Goal: Task Accomplishment & Management: Complete application form

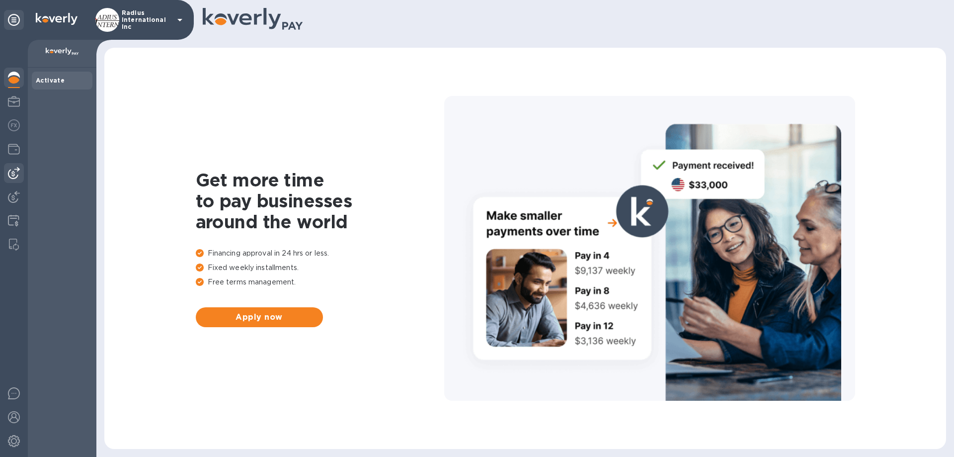
click at [19, 168] on img at bounding box center [14, 173] width 12 height 12
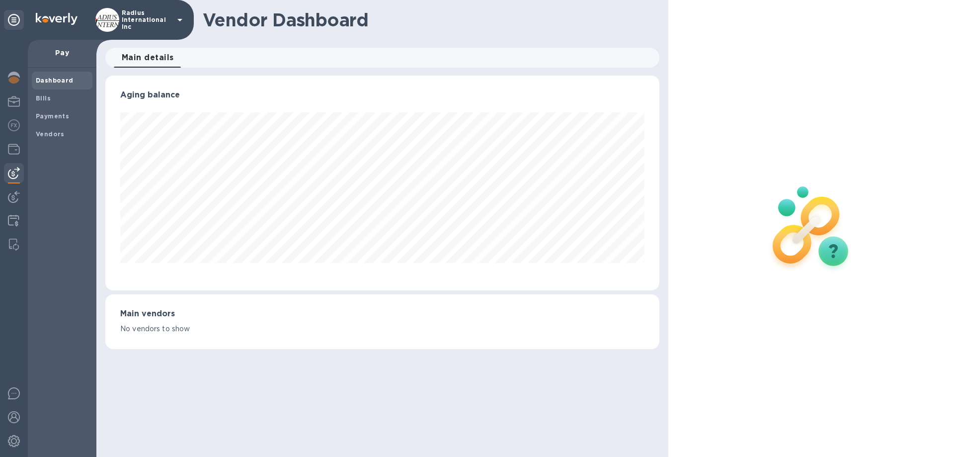
scroll to position [215, 553]
click at [15, 173] on img at bounding box center [14, 173] width 12 height 12
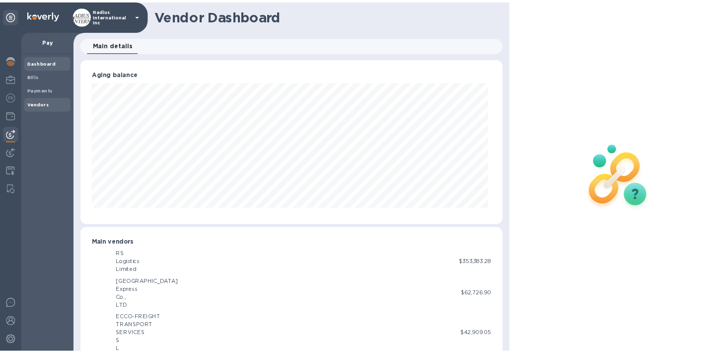
scroll to position [496592, 496257]
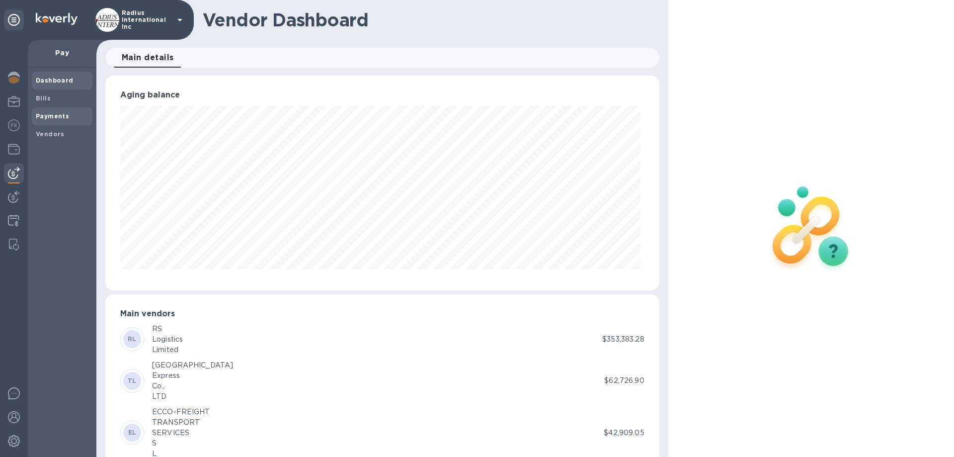
click at [59, 119] on b "Payments" at bounding box center [52, 115] width 33 height 7
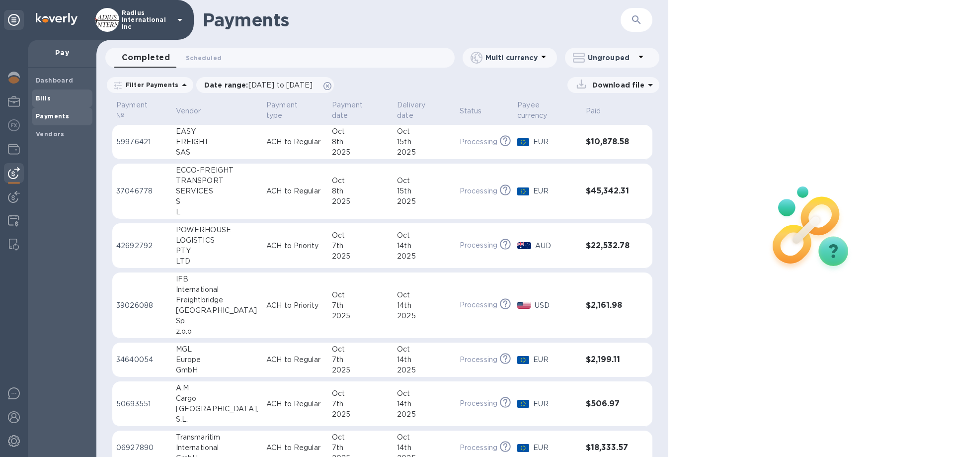
click at [47, 93] on span "Bills" at bounding box center [43, 98] width 15 height 10
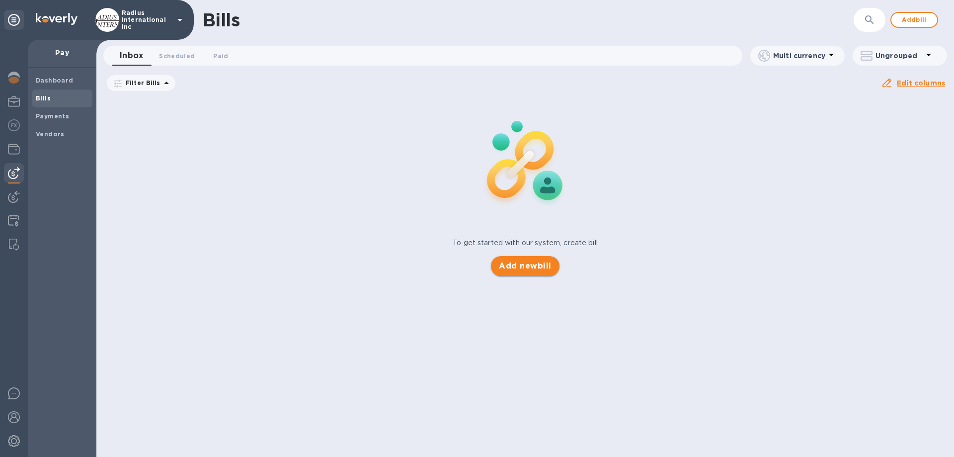
click at [526, 266] on span "Add new bill" at bounding box center [525, 266] width 52 height 12
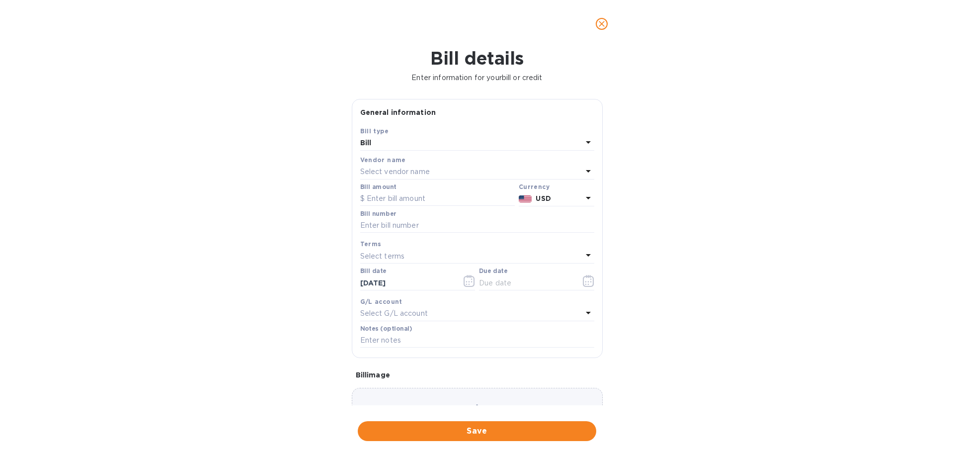
click at [423, 169] on p "Select vendor name" at bounding box center [395, 171] width 70 height 10
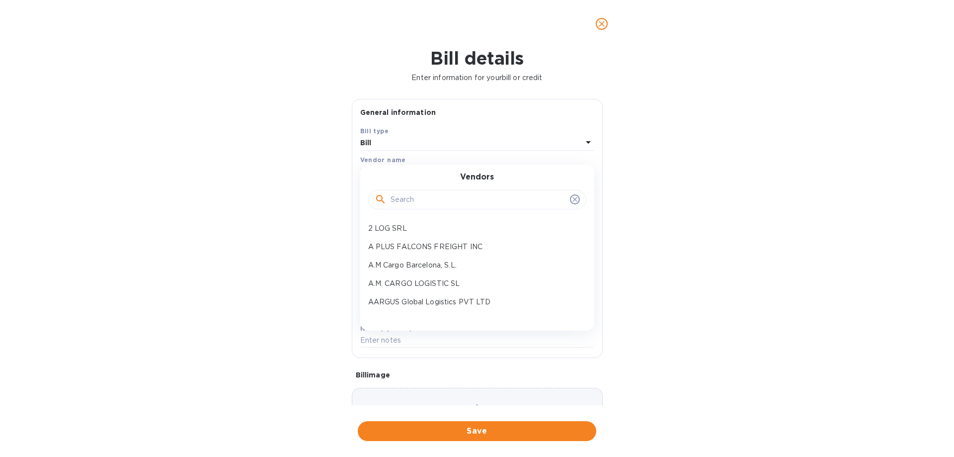
click at [415, 201] on input "text" at bounding box center [477, 199] width 175 height 15
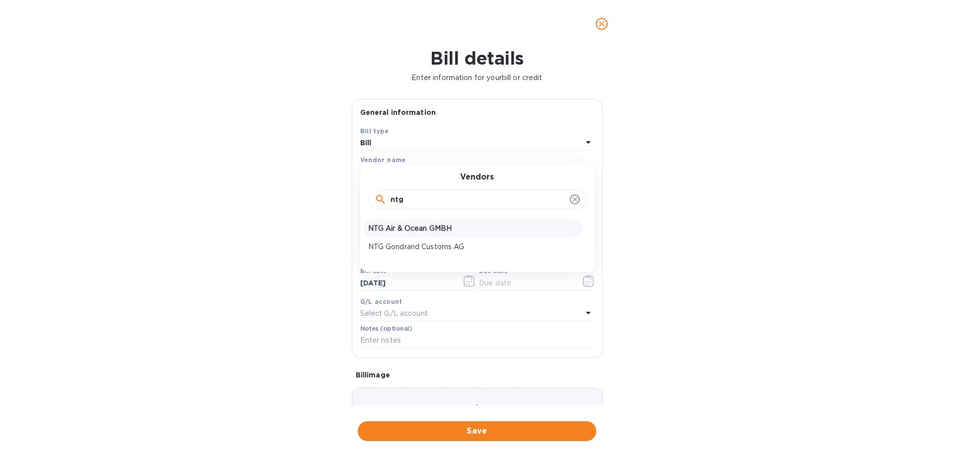
type input "ntg"
click at [431, 230] on p "NTG Air & Ocean GMBH" at bounding box center [473, 228] width 210 height 10
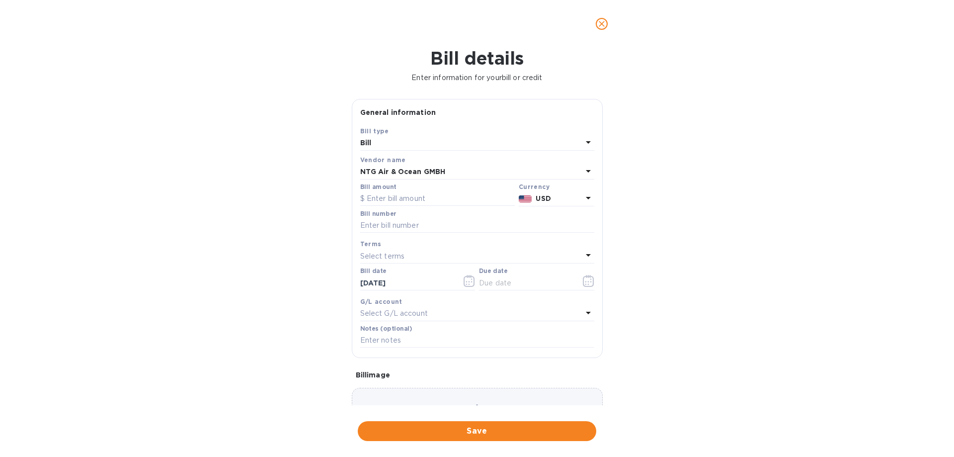
click at [550, 200] on p "USD" at bounding box center [559, 198] width 46 height 10
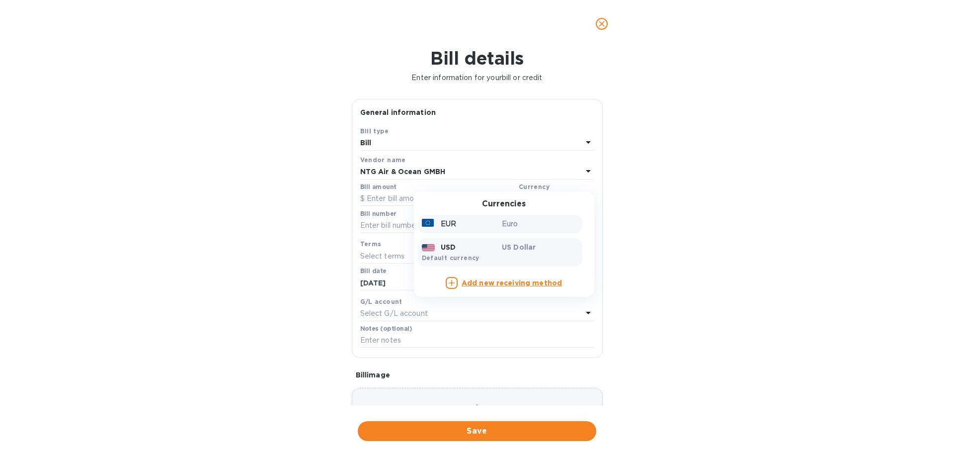
click at [504, 223] on p "Euro" at bounding box center [540, 224] width 77 height 10
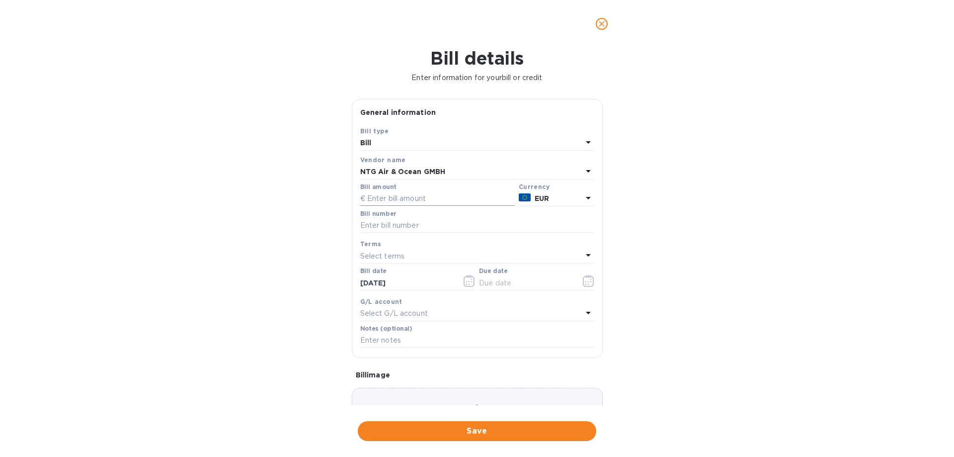
click at [395, 196] on input "text" at bounding box center [437, 198] width 155 height 15
type input "10,847.83"
click at [402, 225] on input "text" at bounding box center [477, 225] width 234 height 15
click at [426, 224] on input "text" at bounding box center [477, 225] width 234 height 15
type input "SOA Confirmed"
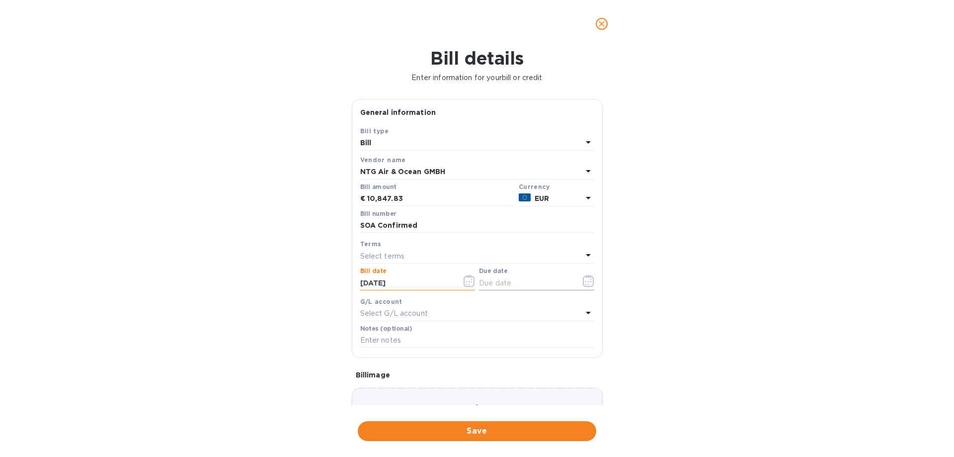
drag, startPoint x: 499, startPoint y: 282, endPoint x: 568, endPoint y: 283, distance: 68.6
click at [499, 282] on input "text" at bounding box center [526, 282] width 94 height 15
click at [584, 278] on icon "button" at bounding box center [588, 281] width 11 height 12
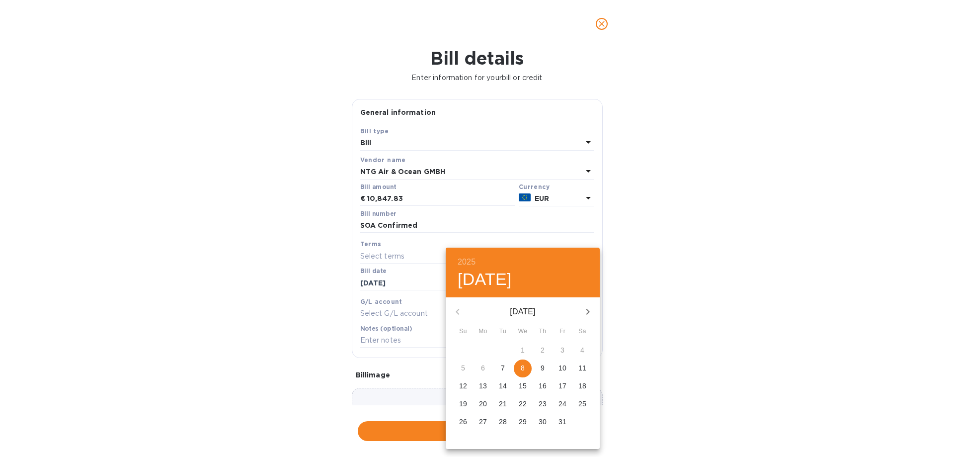
click at [524, 369] on p "8" at bounding box center [523, 368] width 4 height 10
type input "[DATE]"
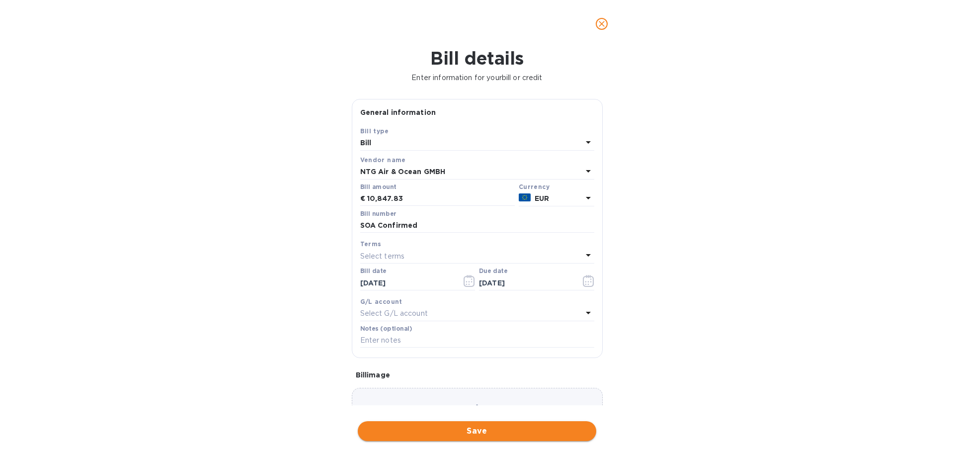
click at [447, 428] on span "Save" at bounding box center [477, 431] width 223 height 12
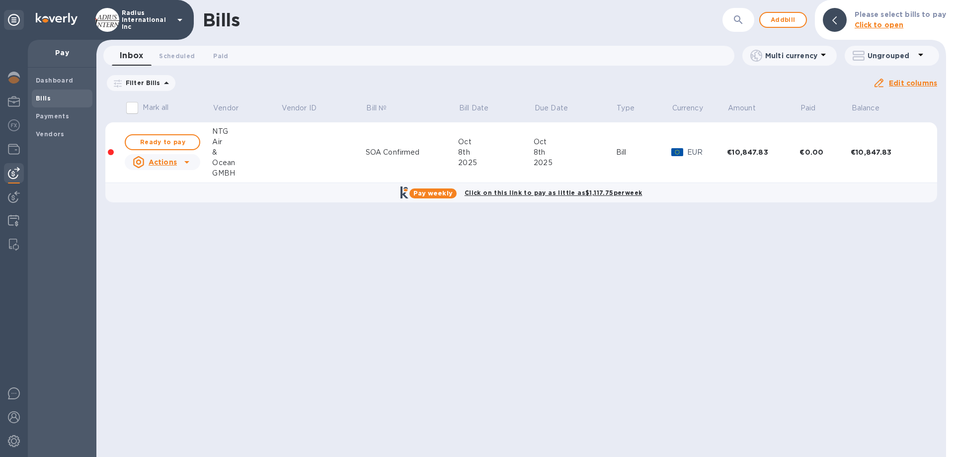
click at [159, 141] on span "Ready to pay" at bounding box center [163, 142] width 58 height 12
checkbox input "true"
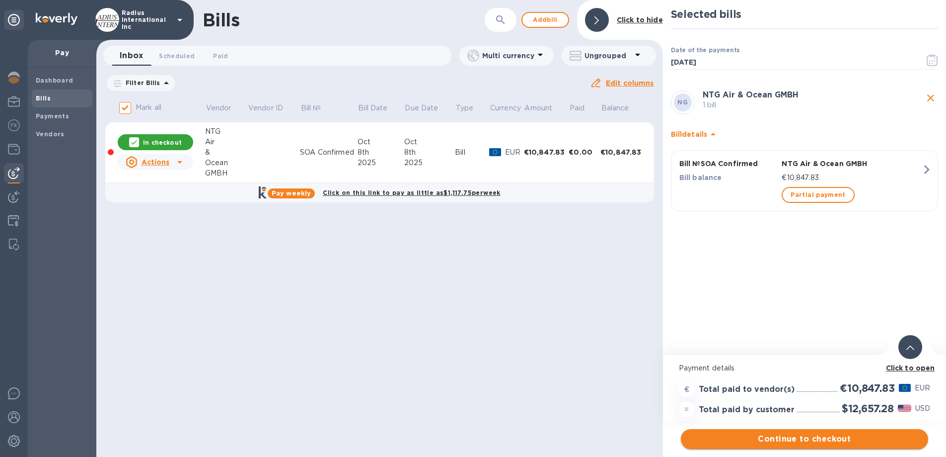
click at [878, 432] on button "Continue to checkout" at bounding box center [804, 439] width 247 height 20
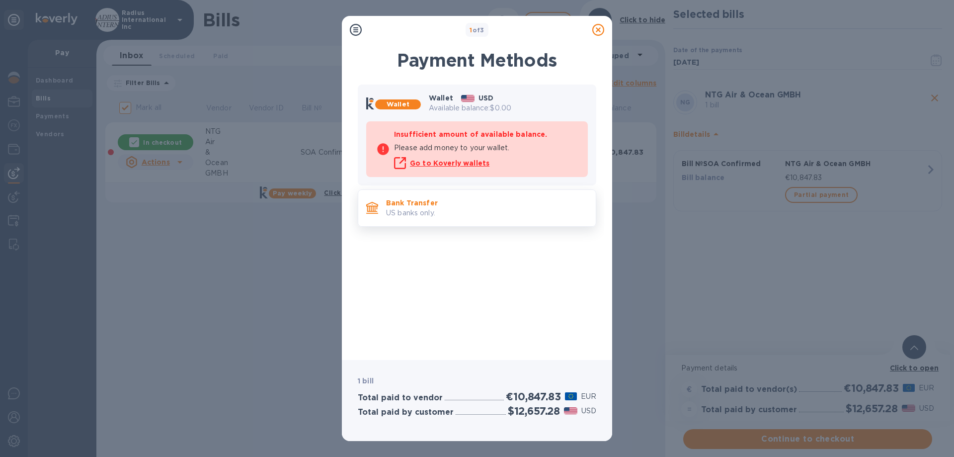
click at [479, 208] on p "US banks only." at bounding box center [487, 213] width 202 height 10
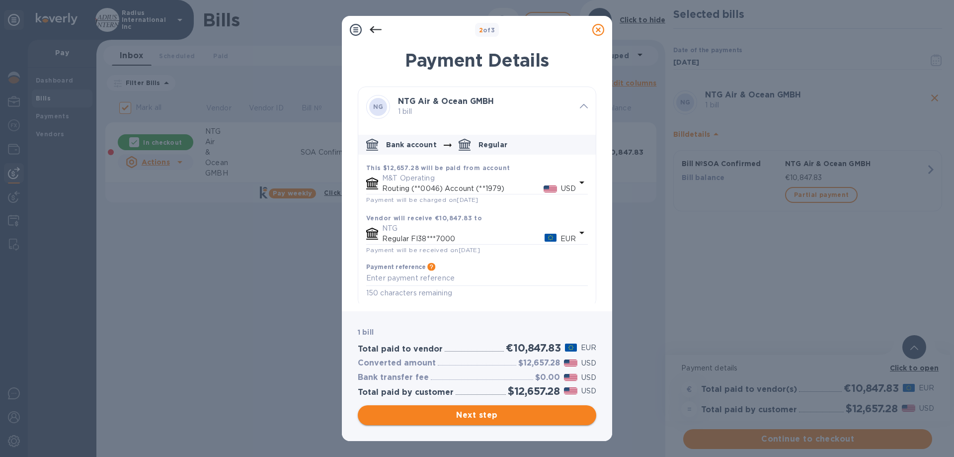
click at [521, 410] on span "Next step" at bounding box center [477, 415] width 223 height 12
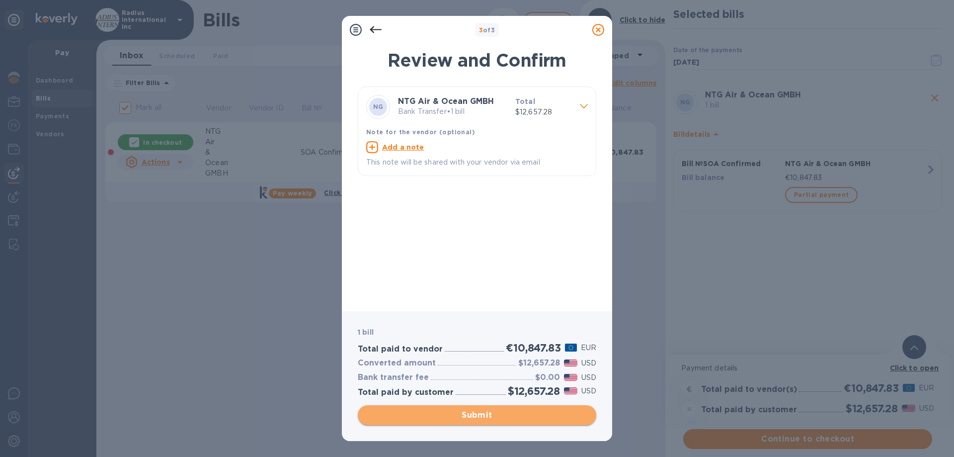
click at [537, 415] on span "Submit" at bounding box center [477, 415] width 223 height 12
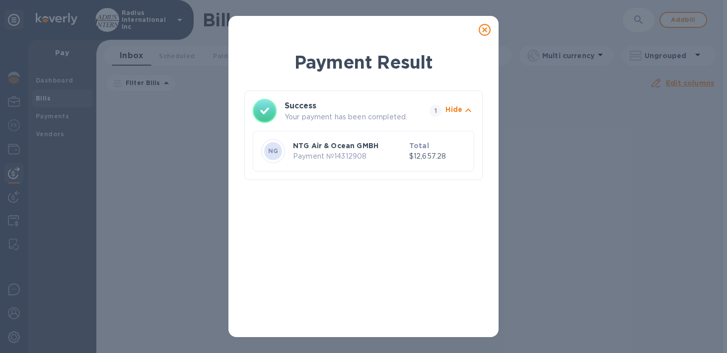
click at [485, 26] on icon at bounding box center [485, 30] width 12 height 12
